Goal: Answer question/provide support: Answer question/provide support

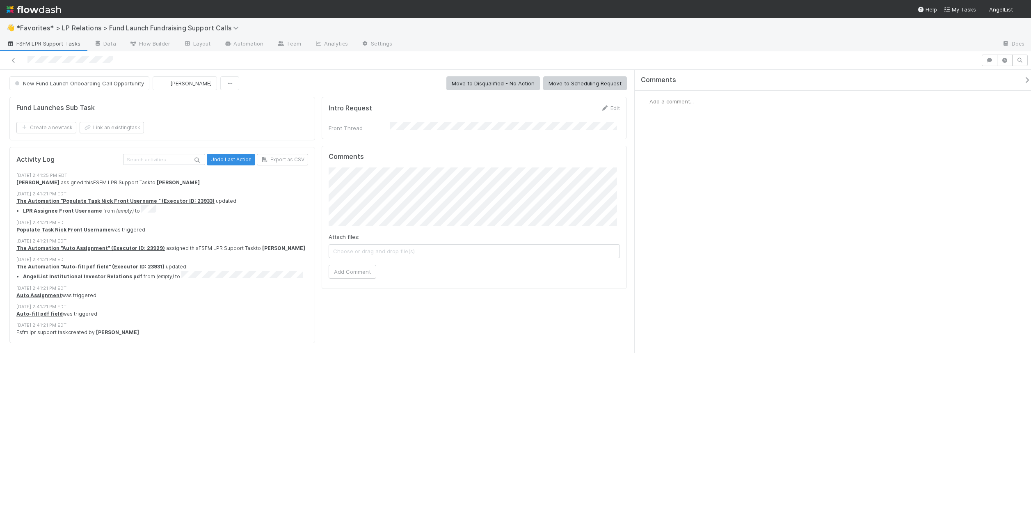
click at [163, 61] on div at bounding box center [490, 60] width 974 height 11
click at [164, 61] on div at bounding box center [490, 60] width 974 height 11
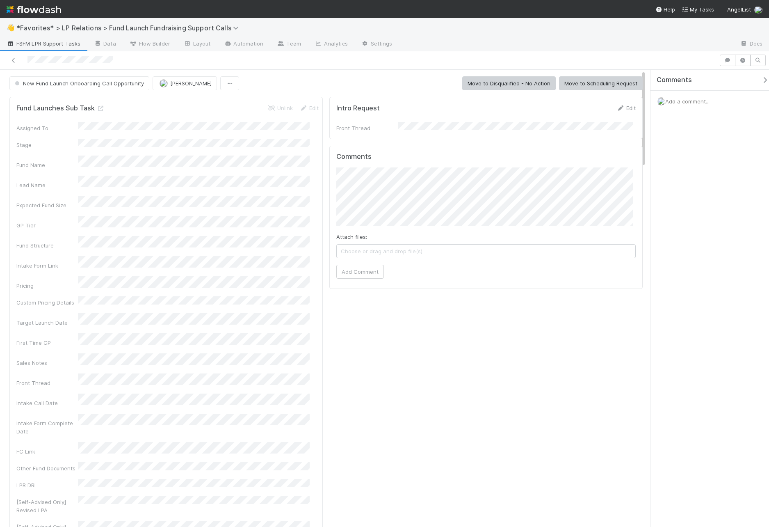
drag, startPoint x: 373, startPoint y: 95, endPoint x: 613, endPoint y: 30, distance: 247.9
click at [693, 114] on div "Comments Add a comment..." at bounding box center [707, 298] width 123 height 457
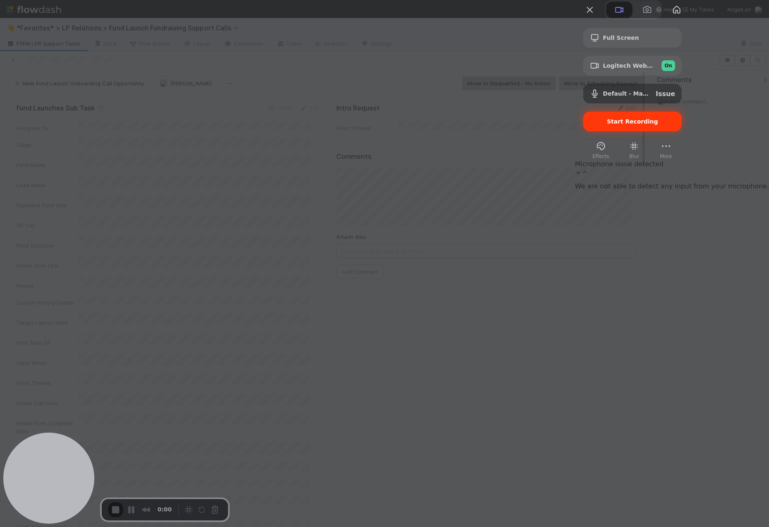
click at [658, 125] on span "Start Recording" at bounding box center [632, 121] width 51 height 7
click at [675, 98] on div "Issue" at bounding box center [665, 94] width 19 height 8
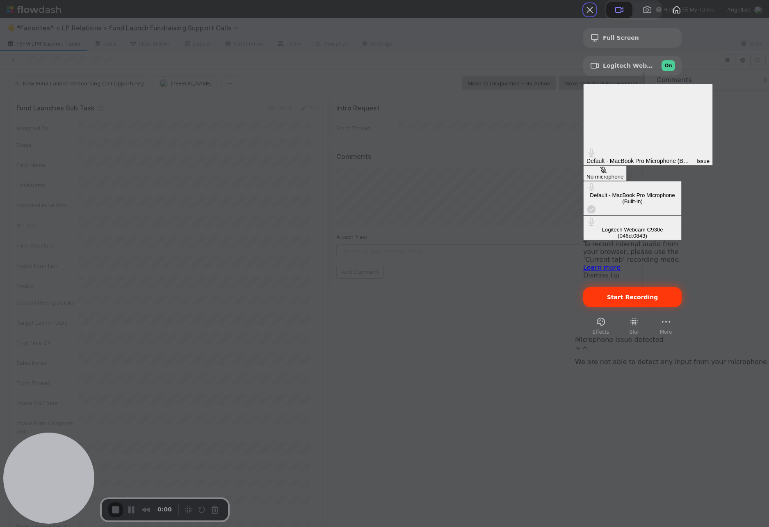
click at [598, 192] on div "Default - MacBook Pro Microphone (Built-in)" at bounding box center [633, 198] width 92 height 12
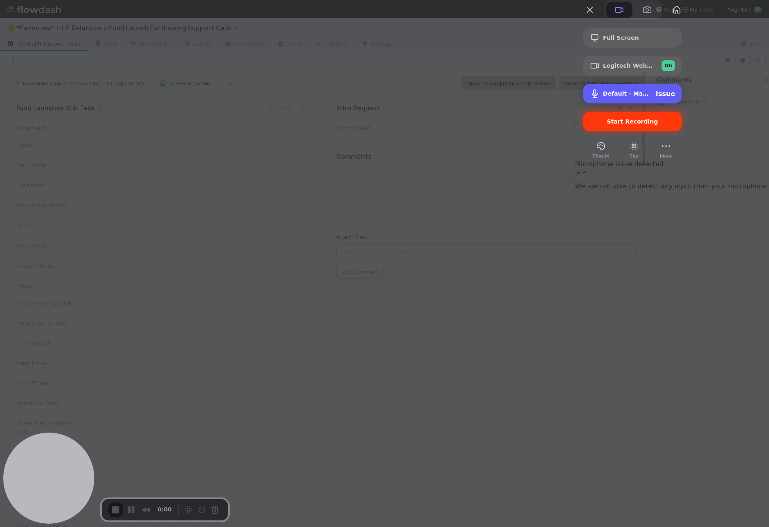
click at [649, 97] on span "Default - MacBook Pro Microphone (Built-in)" at bounding box center [626, 93] width 46 height 7
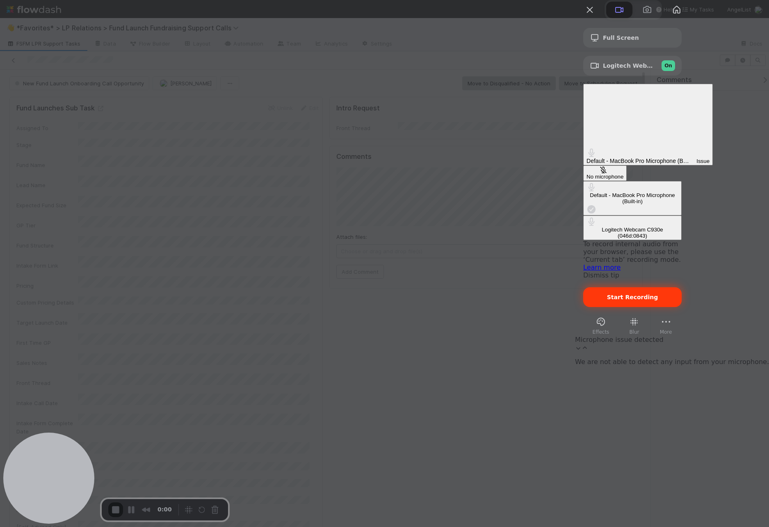
click at [591, 226] on div "Logitech Webcam C930e (046d:0843)" at bounding box center [633, 232] width 92 height 12
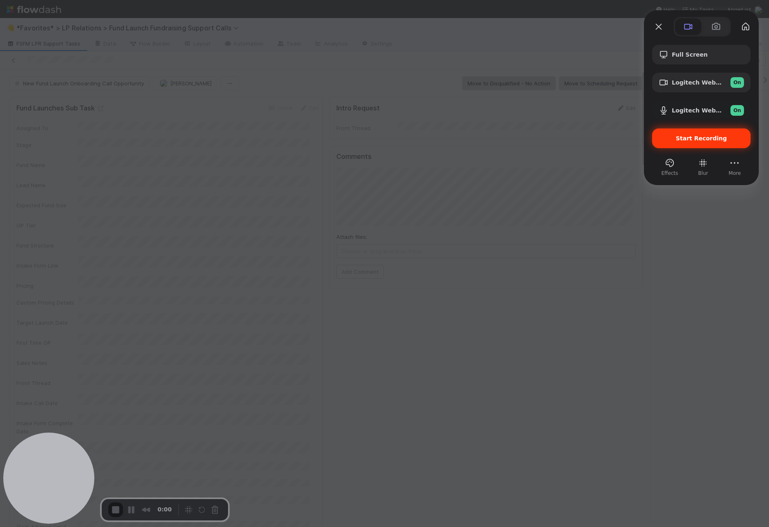
click at [684, 133] on div "Start Recording" at bounding box center [701, 138] width 98 height 20
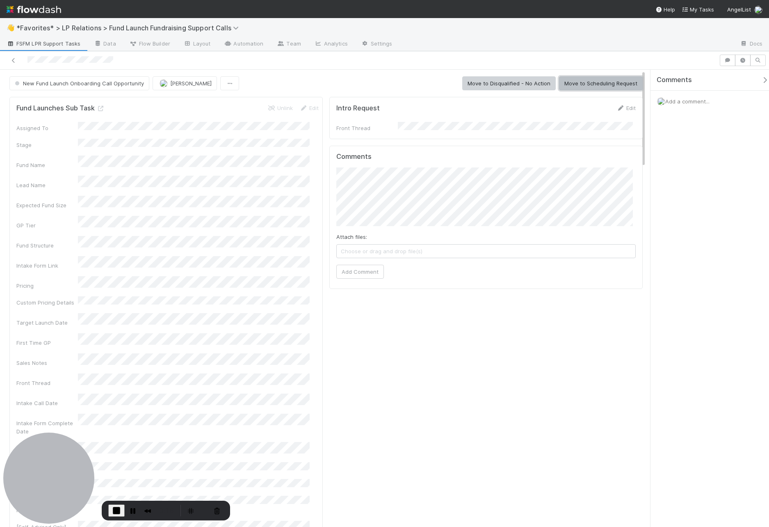
click at [603, 81] on button "Move to Scheduling Request" at bounding box center [601, 83] width 84 height 14
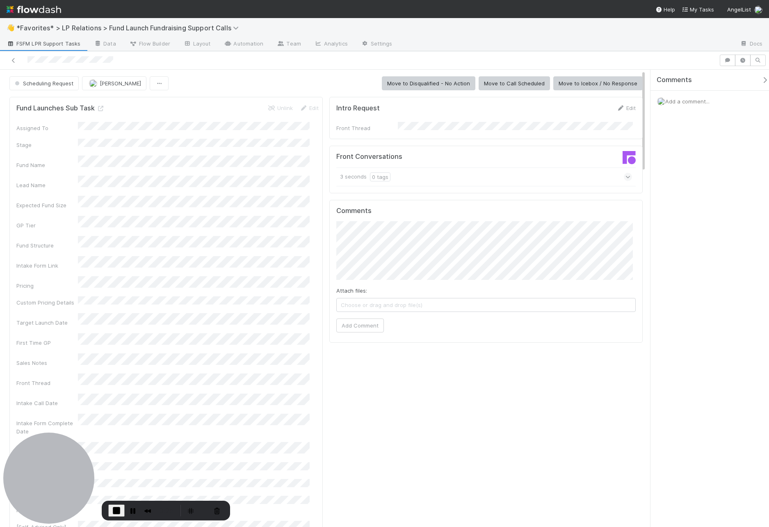
click at [519, 44] on div at bounding box center [566, 44] width 334 height 13
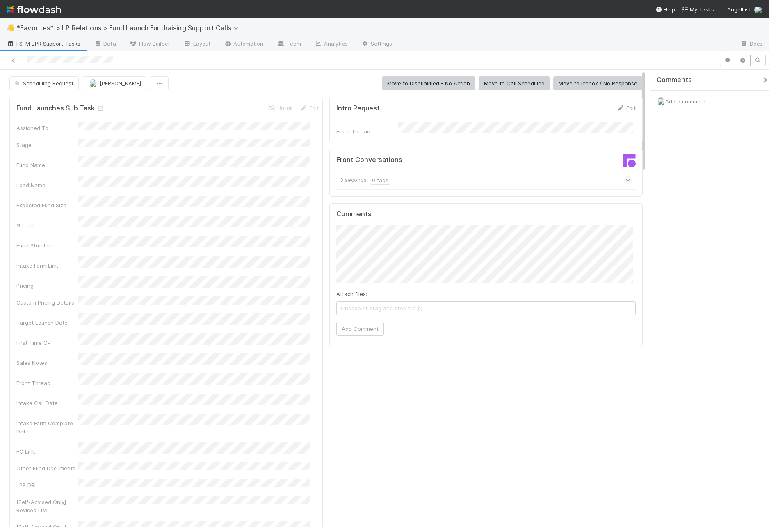
click at [315, 83] on div "Scheduling Request [PERSON_NAME] Move to Disqualified - No Action Move to Call …" at bounding box center [325, 83] width 633 height 14
click at [259, 86] on div "Scheduling Request [PERSON_NAME] Move to Disqualified - No Action Move to Call …" at bounding box center [325, 83] width 633 height 14
